Goal: Find specific page/section: Find specific page/section

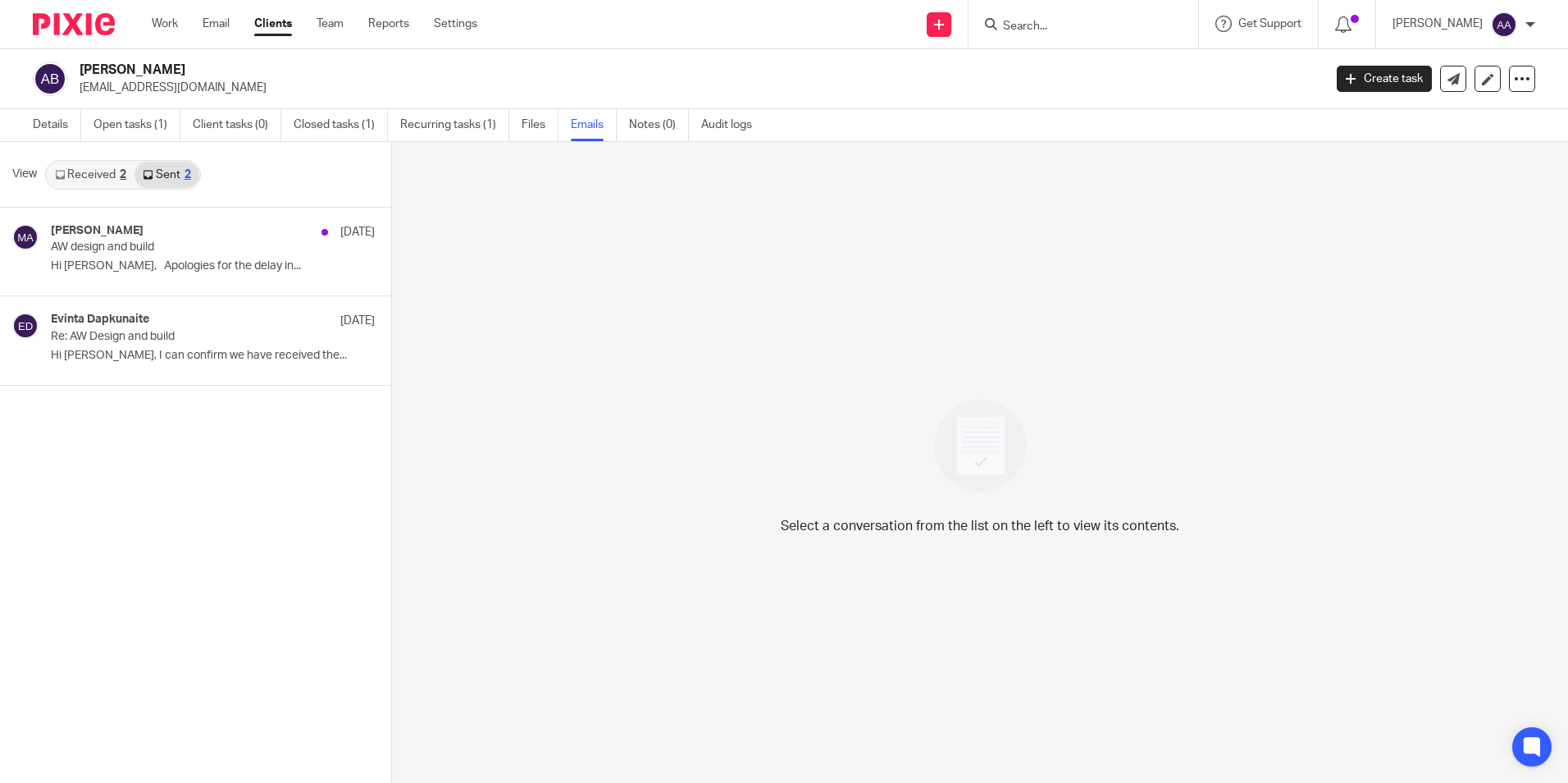
click at [1055, 25] on input "Search" at bounding box center [1075, 27] width 147 height 14
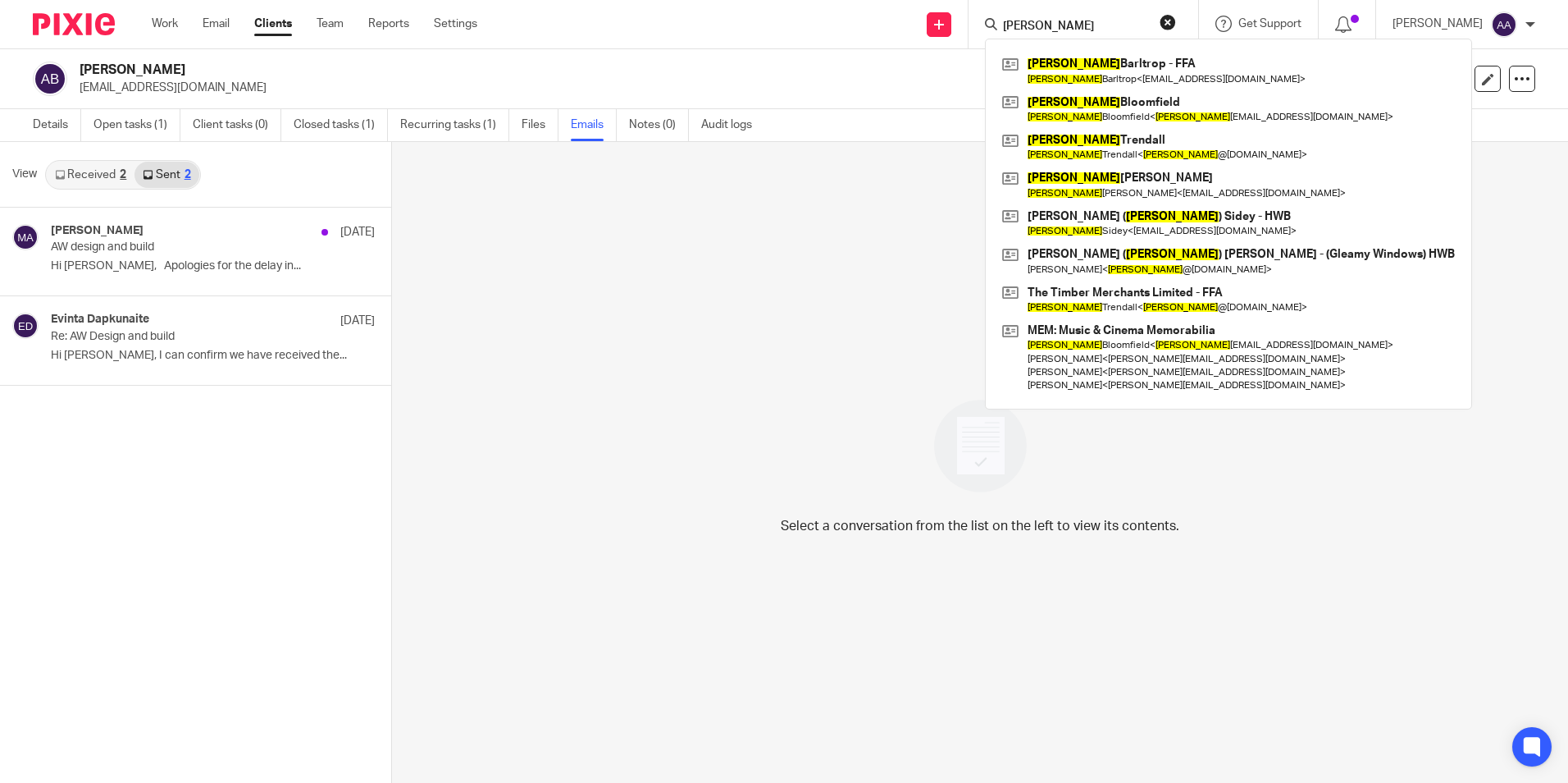
type input "chirs"
click at [1177, 31] on form "chirs" at bounding box center [1088, 24] width 174 height 21
click at [1198, 15] on div "chirs Chris Barltrop - FFA Chris Barltrop < barltropsbritain@gmail.com > Chris …" at bounding box center [1084, 24] width 230 height 49
drag, startPoint x: 1148, startPoint y: 20, endPoint x: 933, endPoint y: 36, distance: 215.6
click at [933, 36] on div "Send new email Create task Add client Request signature chirs Chris Barltrop - …" at bounding box center [1035, 24] width 1066 height 49
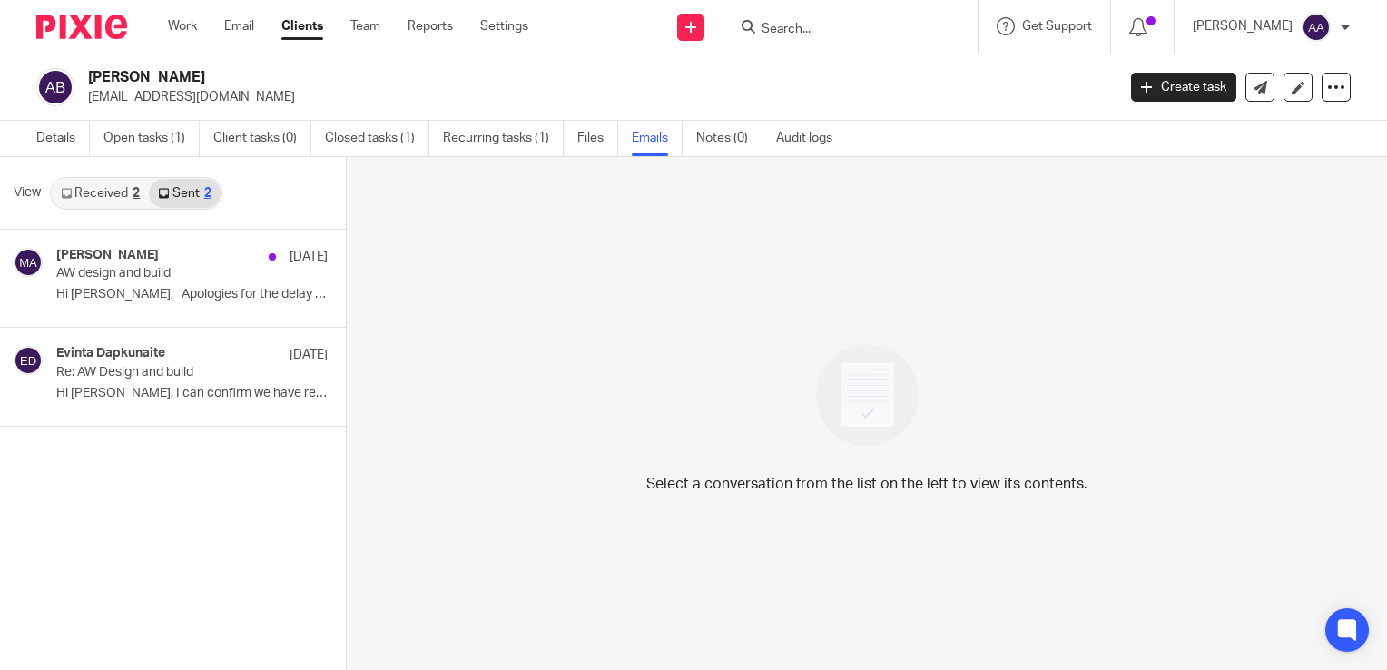
click at [839, 24] on input "Search" at bounding box center [841, 30] width 163 height 16
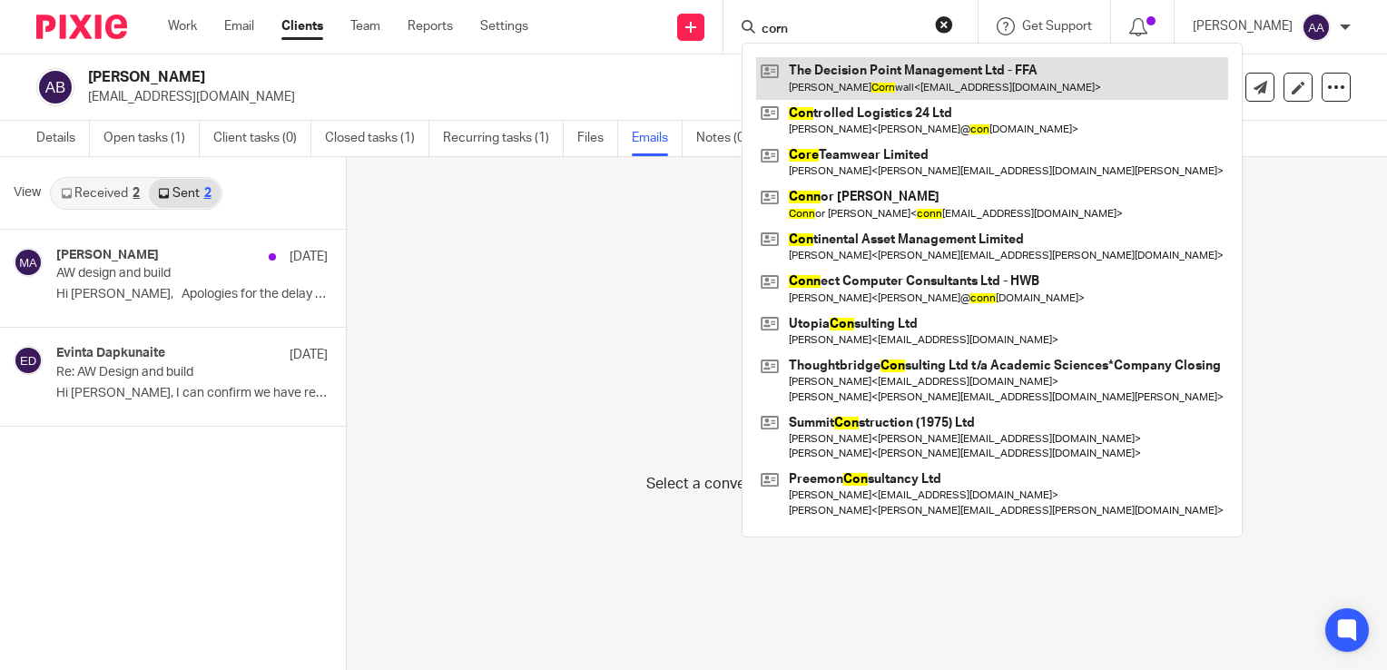
type input "corn"
click at [1003, 95] on link at bounding box center [992, 78] width 472 height 42
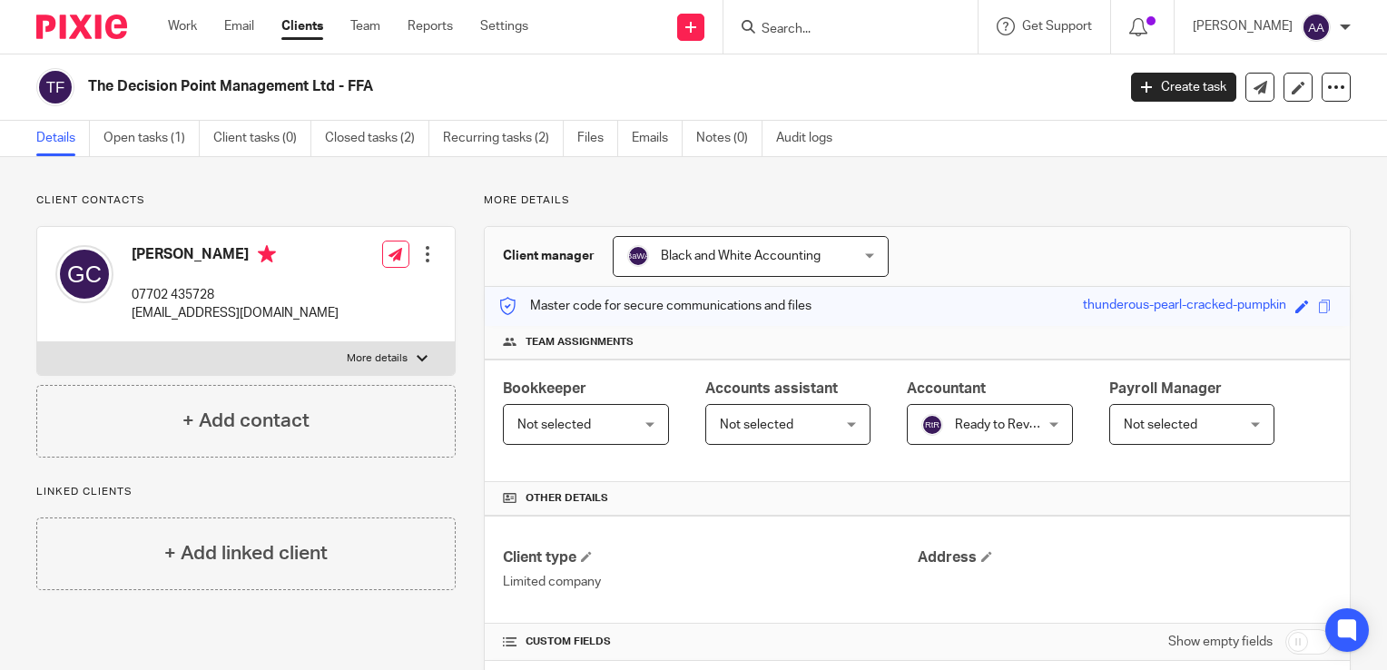
click at [831, 28] on input "Search" at bounding box center [841, 30] width 163 height 16
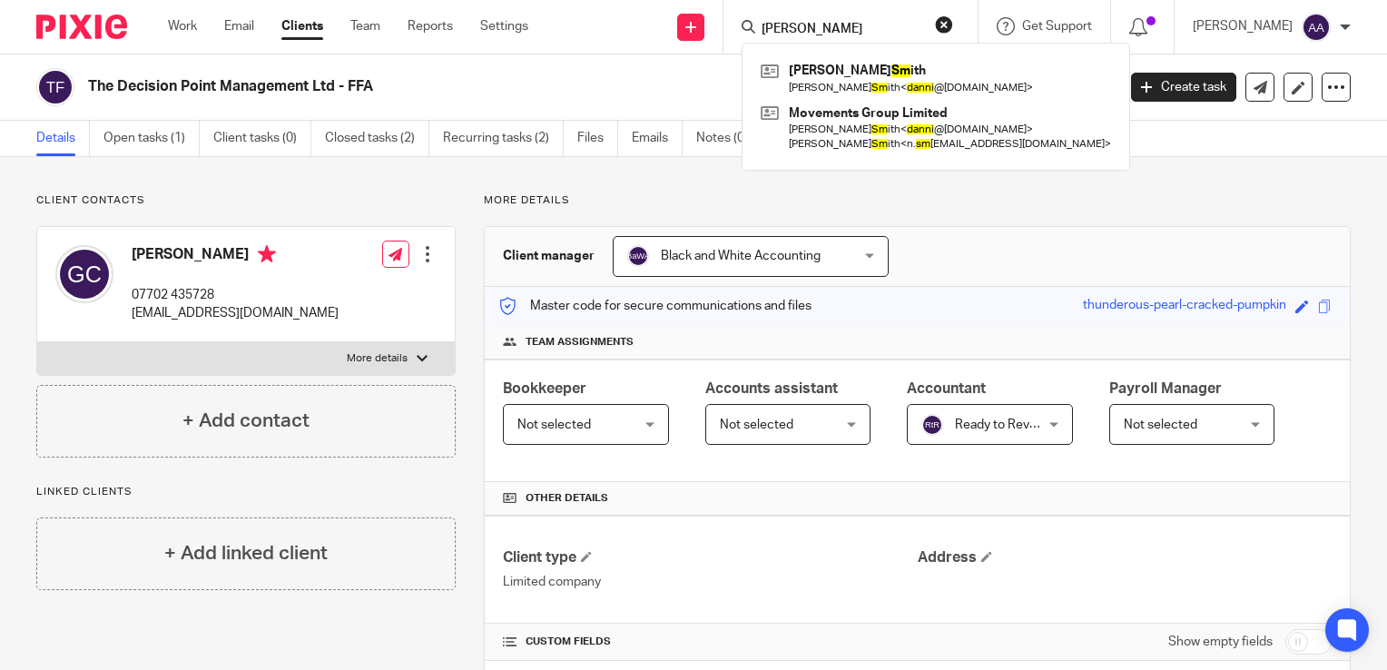
type input "[PERSON_NAME]"
drag, startPoint x: 571, startPoint y: 78, endPoint x: 686, endPoint y: 43, distance: 120.6
click at [571, 78] on h2 "The Decision Point Management Ltd - FFA" at bounding box center [494, 86] width 812 height 19
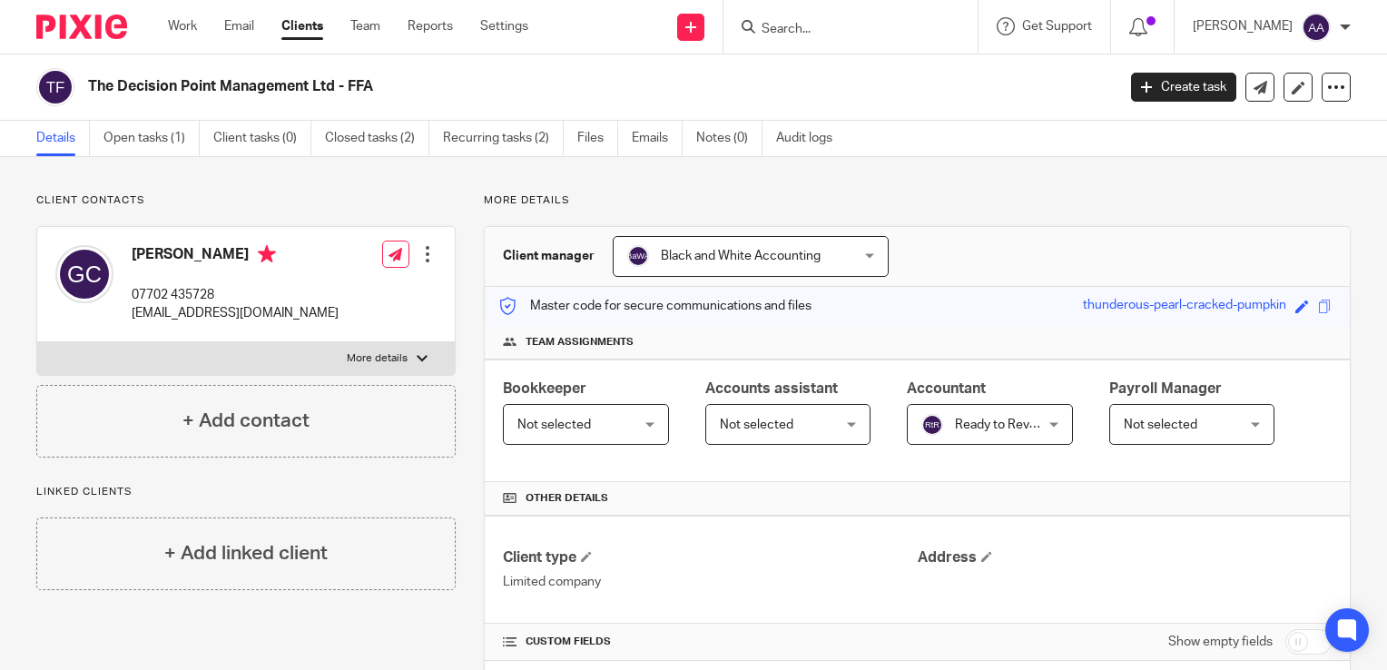
click at [923, 31] on input "Search" at bounding box center [841, 30] width 163 height 16
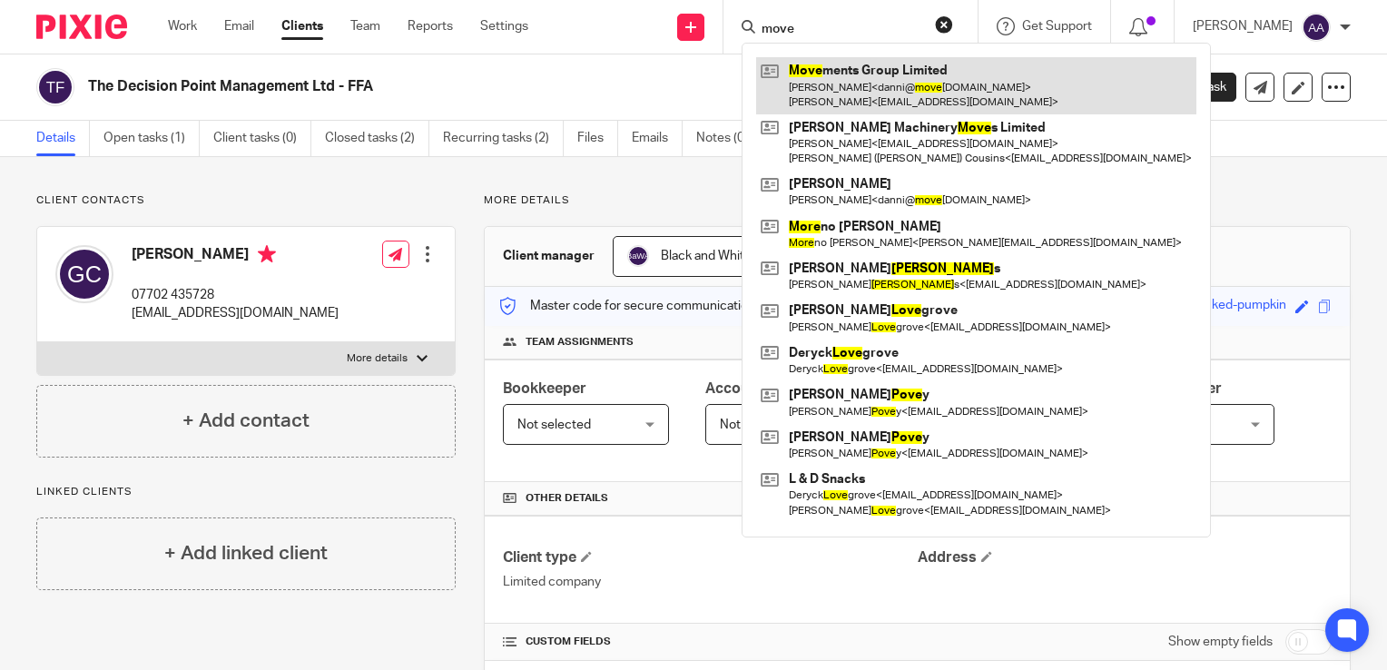
type input "move"
click at [966, 78] on link at bounding box center [976, 85] width 440 height 56
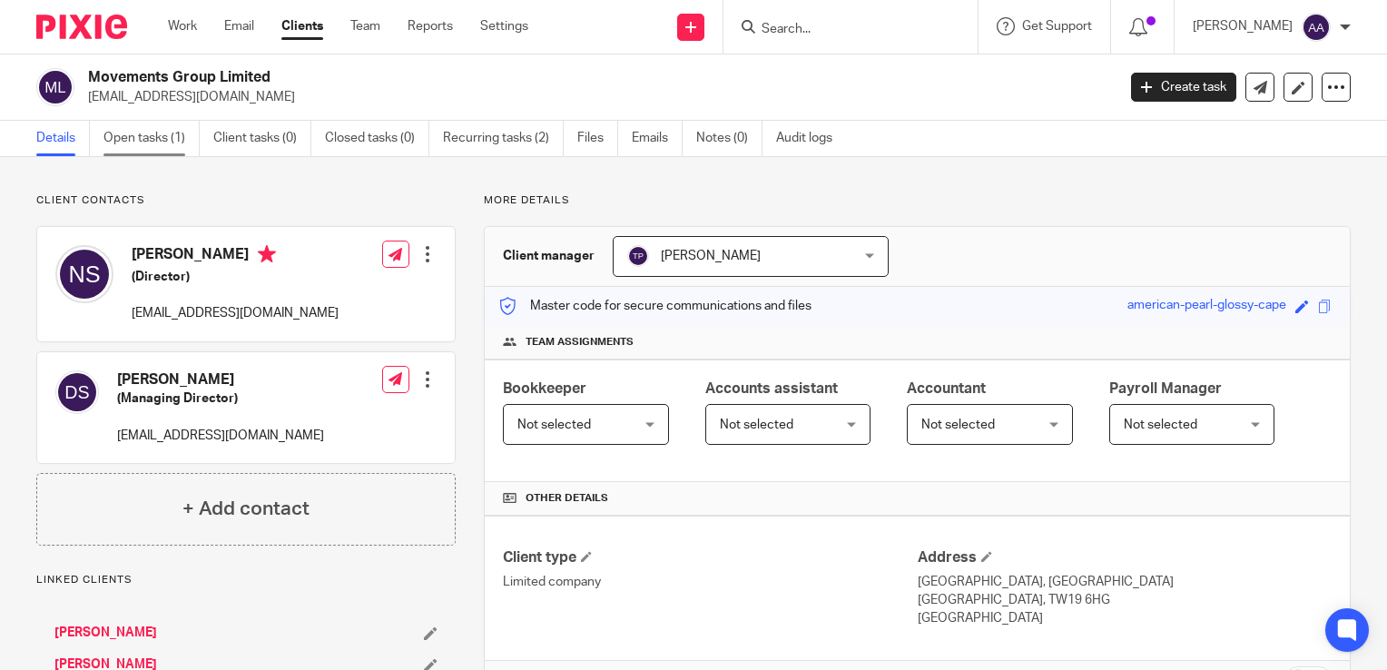
click at [182, 140] on link "Open tasks (1)" at bounding box center [151, 138] width 96 height 35
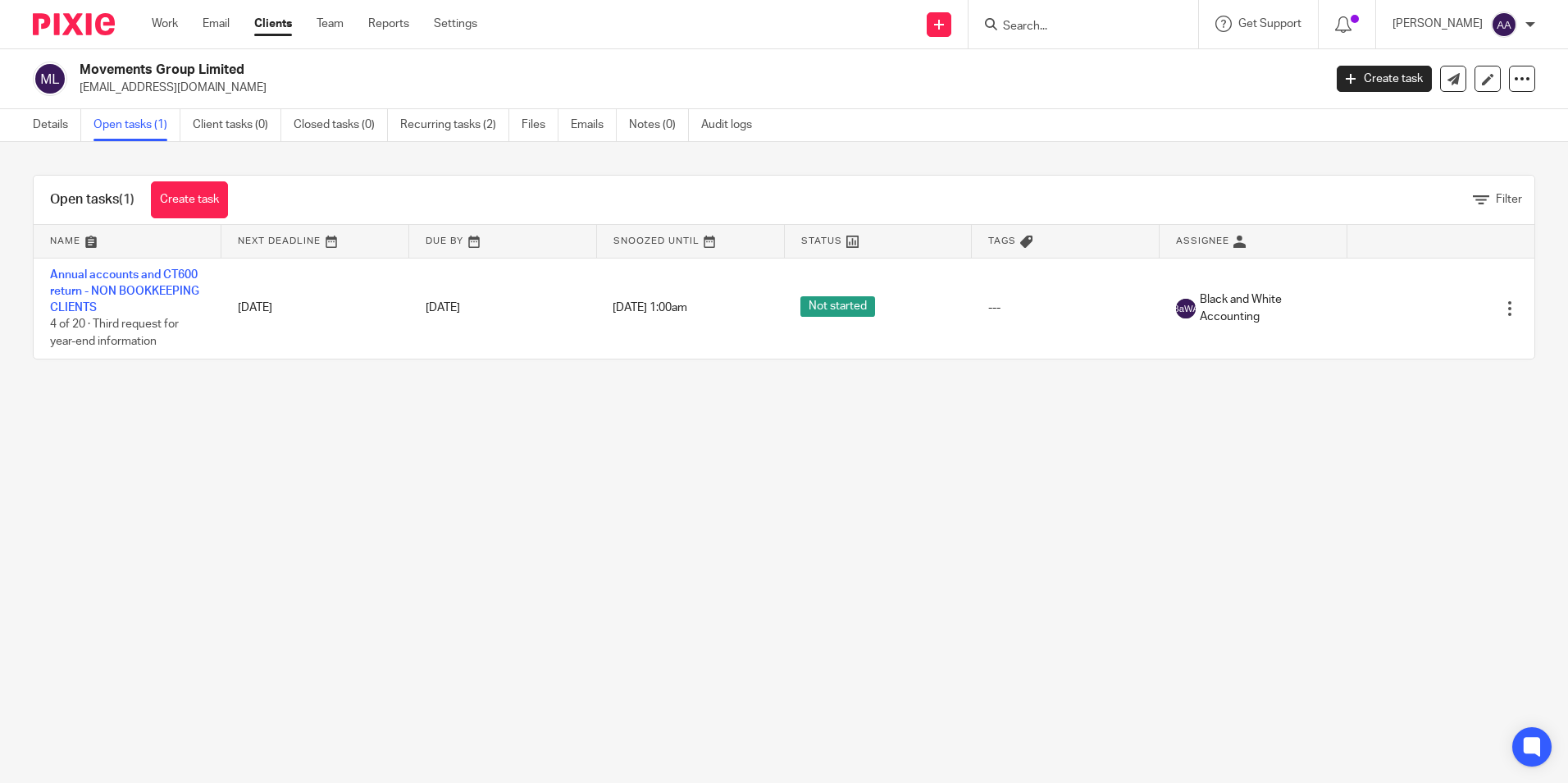
click at [164, 422] on main "Movements Group Limited n.smith121@btinternet.com Create task Update from Compa…" at bounding box center [784, 392] width 1568 height 783
